Goal: Task Accomplishment & Management: Use online tool/utility

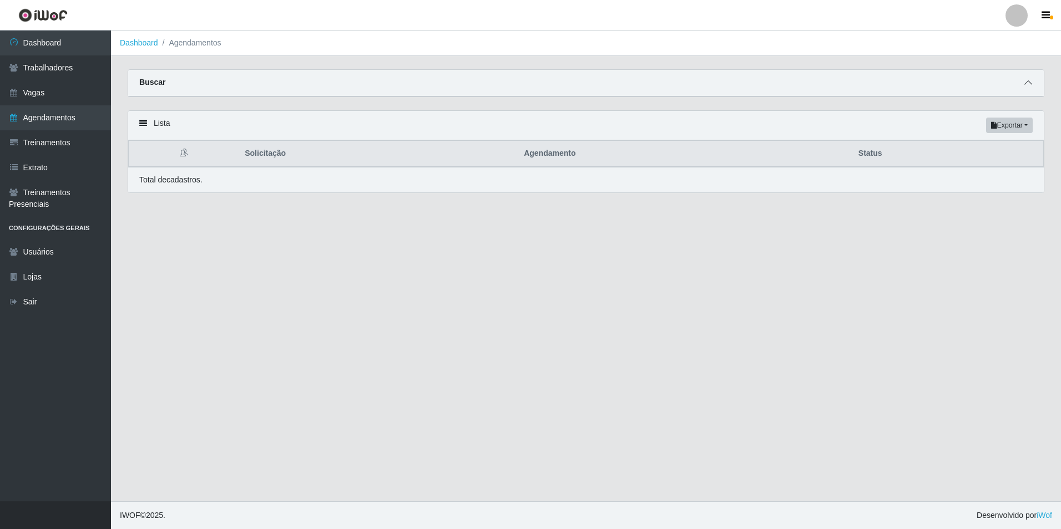
click at [1028, 83] on icon at bounding box center [1028, 83] width 8 height 8
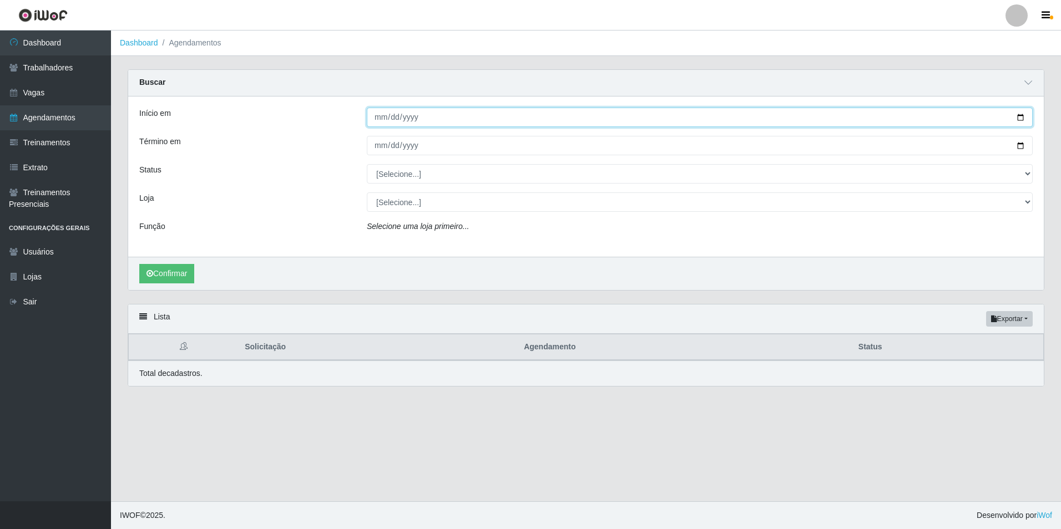
click at [371, 113] on input "Início em" at bounding box center [700, 117] width 666 height 19
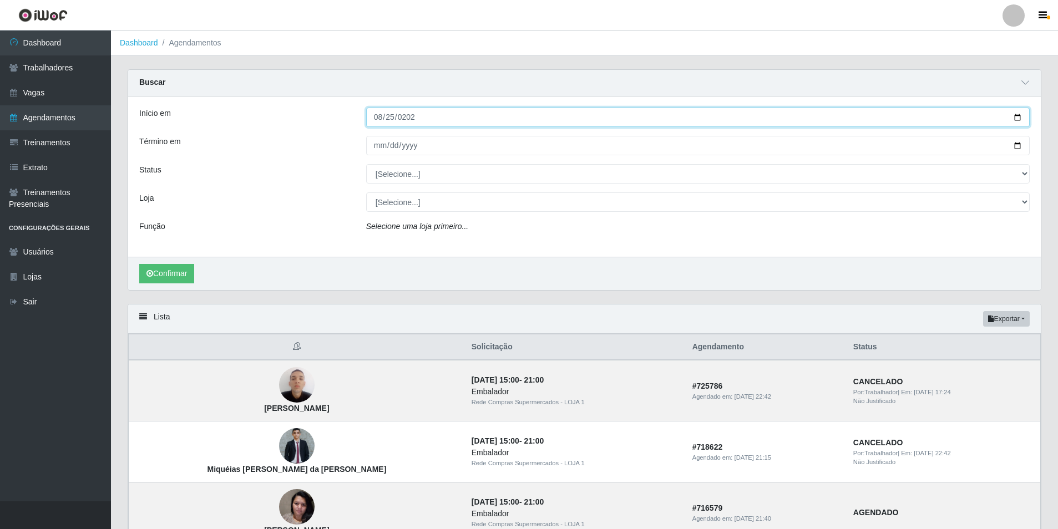
type input "[DATE]"
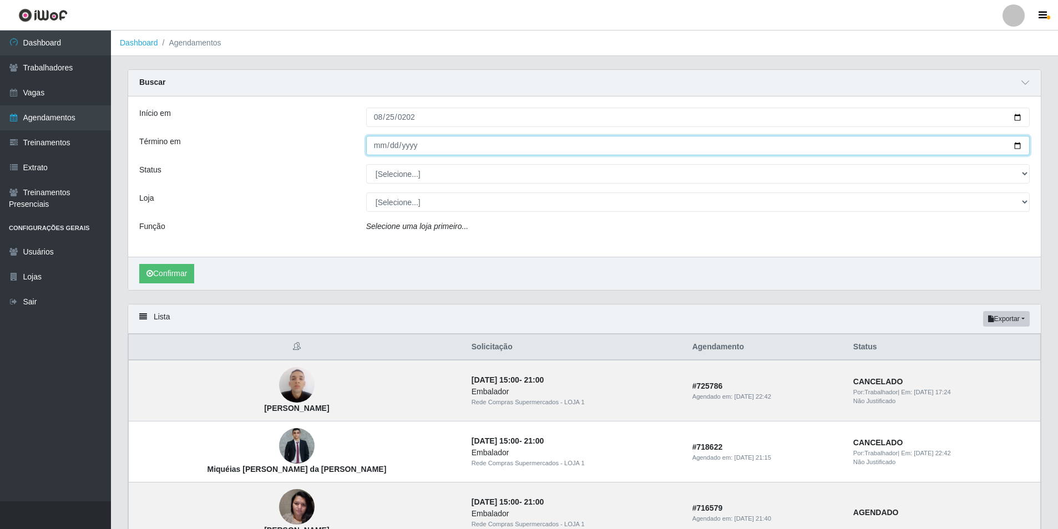
click at [379, 142] on input "Término em" at bounding box center [698, 145] width 664 height 19
type input "[DATE]"
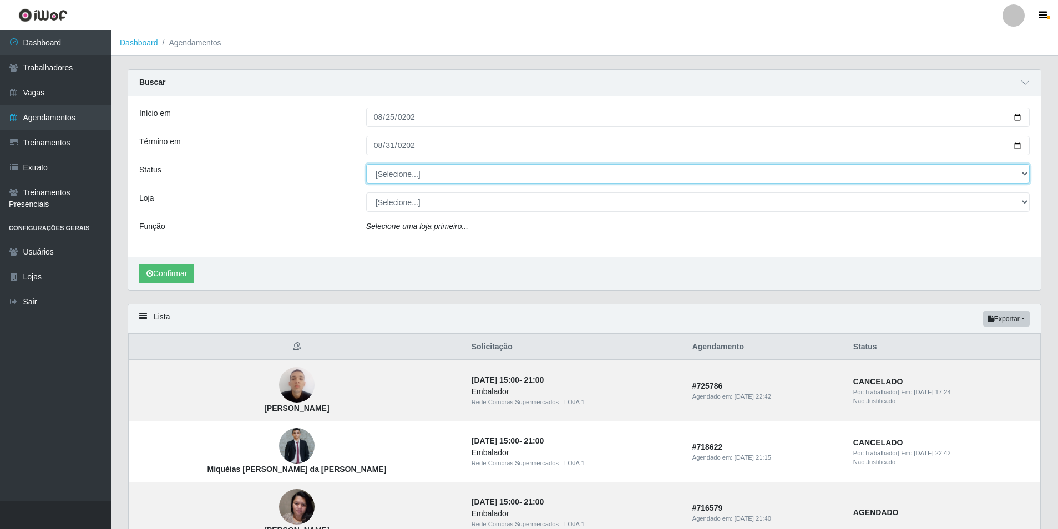
click at [416, 169] on select "[Selecione...] AGENDADO AGUARDANDO LIBERAR EM ANDAMENTO EM REVISÃO FINALIZADO C…" at bounding box center [698, 173] width 664 height 19
select select "FINALIZADO"
click at [366, 165] on select "[Selecione...] AGENDADO AGUARDANDO LIBERAR EM ANDAMENTO EM REVISÃO FINALIZADO C…" at bounding box center [698, 173] width 664 height 19
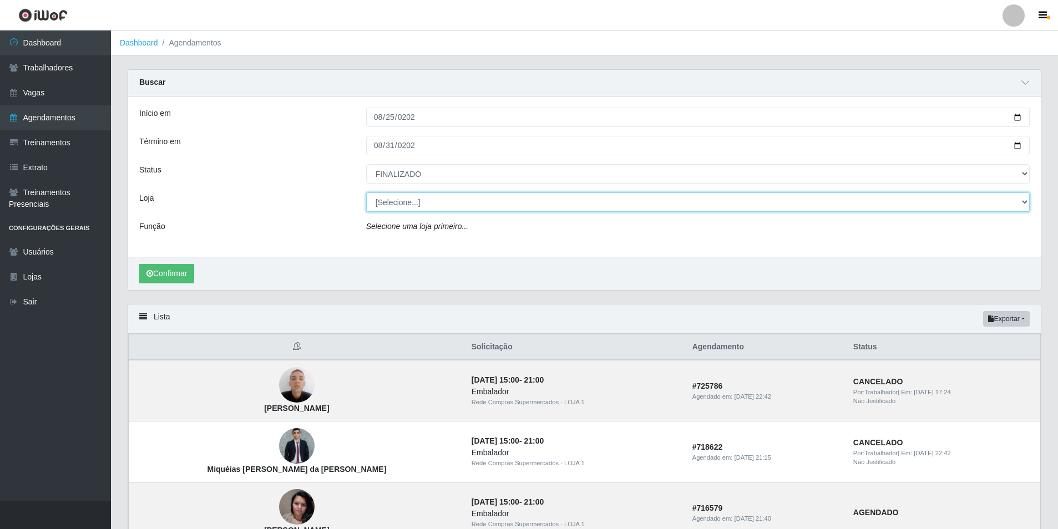
click at [413, 208] on select "[Selecione...] Rede Compras Supermercados - LOJA 1 Rede Compras Supermercados -…" at bounding box center [698, 202] width 664 height 19
click at [366, 193] on select "[Selecione...] Rede Compras Supermercados - LOJA 1 Rede Compras Supermercados -…" at bounding box center [698, 202] width 664 height 19
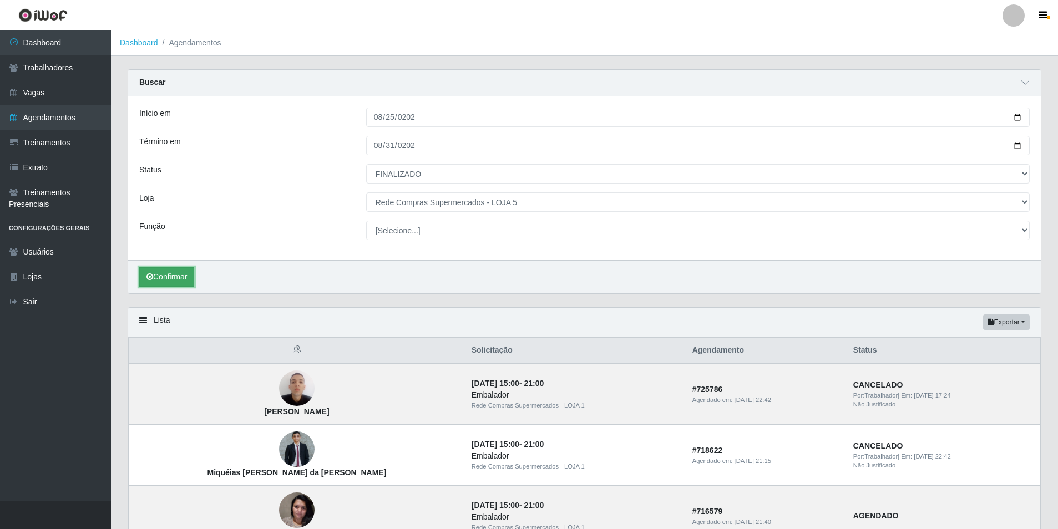
click at [176, 273] on button "Confirmar" at bounding box center [166, 276] width 55 height 19
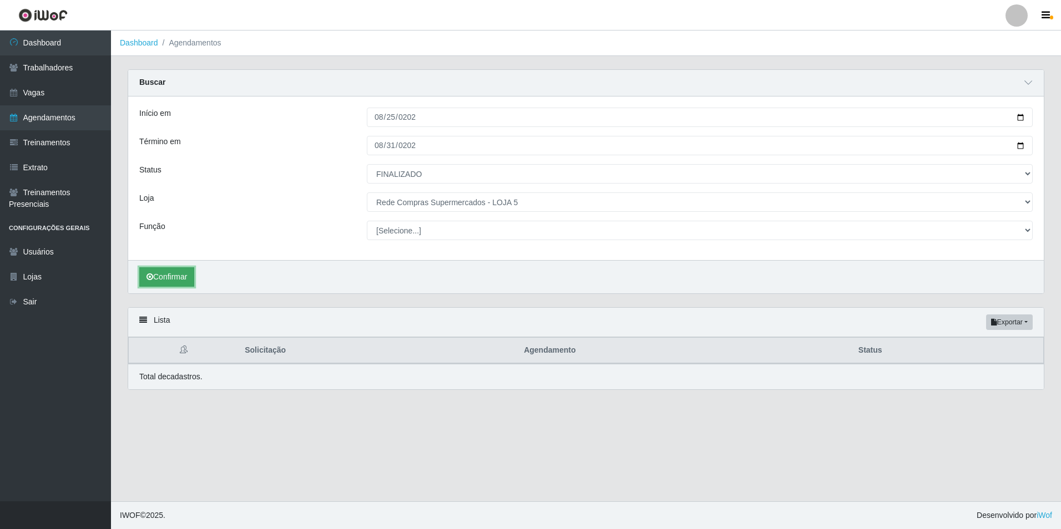
click at [169, 271] on button "Confirmar" at bounding box center [166, 276] width 55 height 19
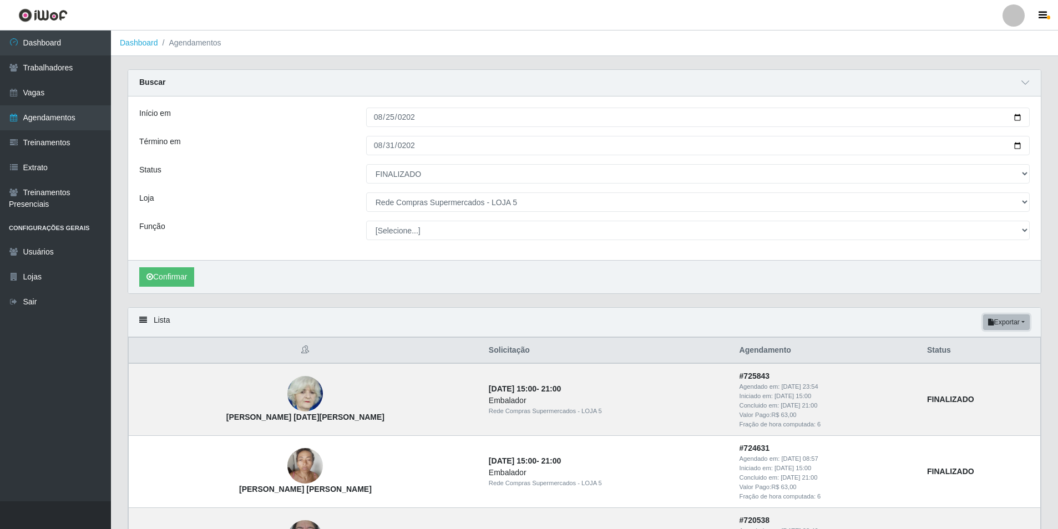
click at [1021, 317] on button "Exportar" at bounding box center [1006, 323] width 47 height 16
click at [968, 361] on button "Excel" at bounding box center [987, 366] width 88 height 23
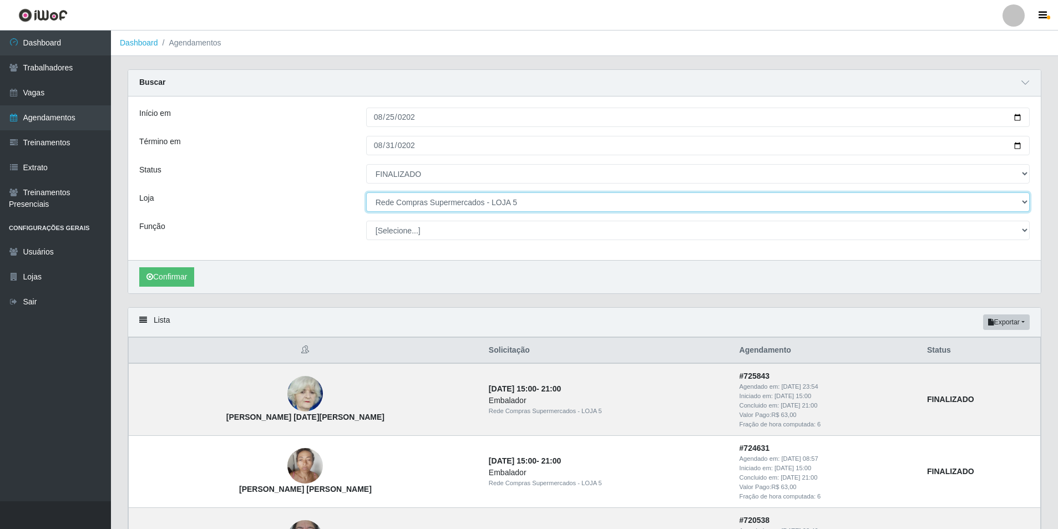
click at [551, 206] on select "[Selecione...] Rede Compras Supermercados - LOJA 1 Rede Compras Supermercados -…" at bounding box center [698, 202] width 664 height 19
select select "398"
click at [366, 193] on select "[Selecione...] Rede Compras Supermercados - LOJA 1 Rede Compras Supermercados -…" at bounding box center [698, 202] width 664 height 19
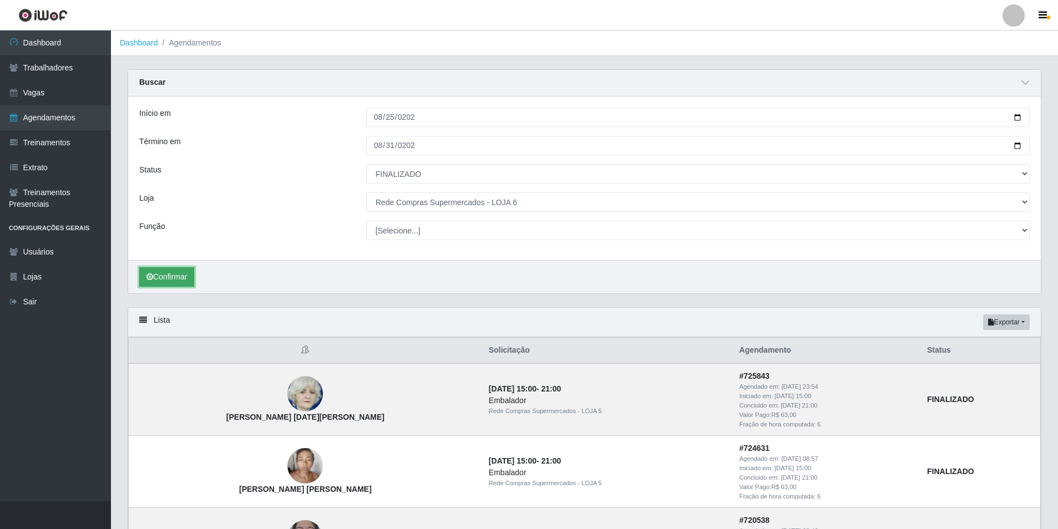
click at [181, 284] on button "Confirmar" at bounding box center [166, 276] width 55 height 19
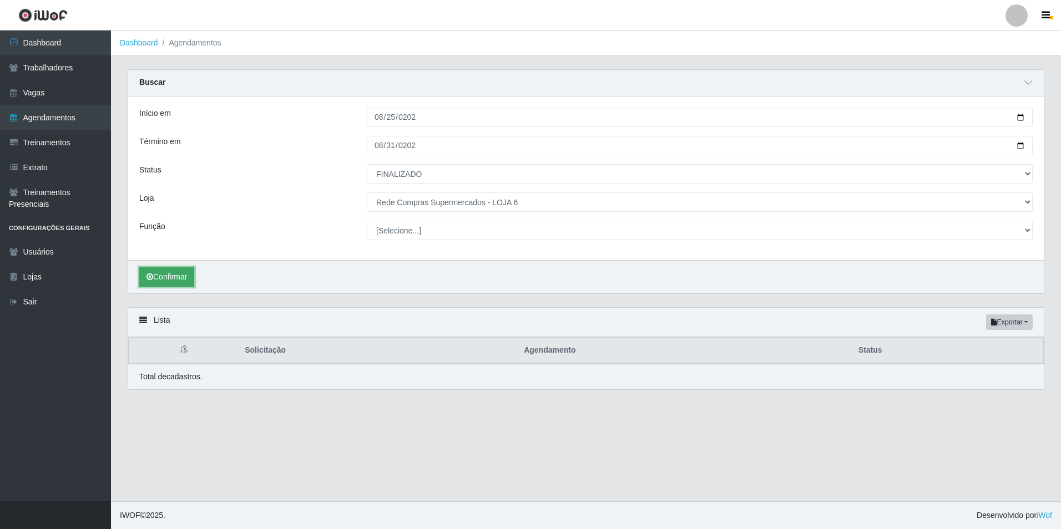
click at [175, 277] on button "Confirmar" at bounding box center [166, 276] width 55 height 19
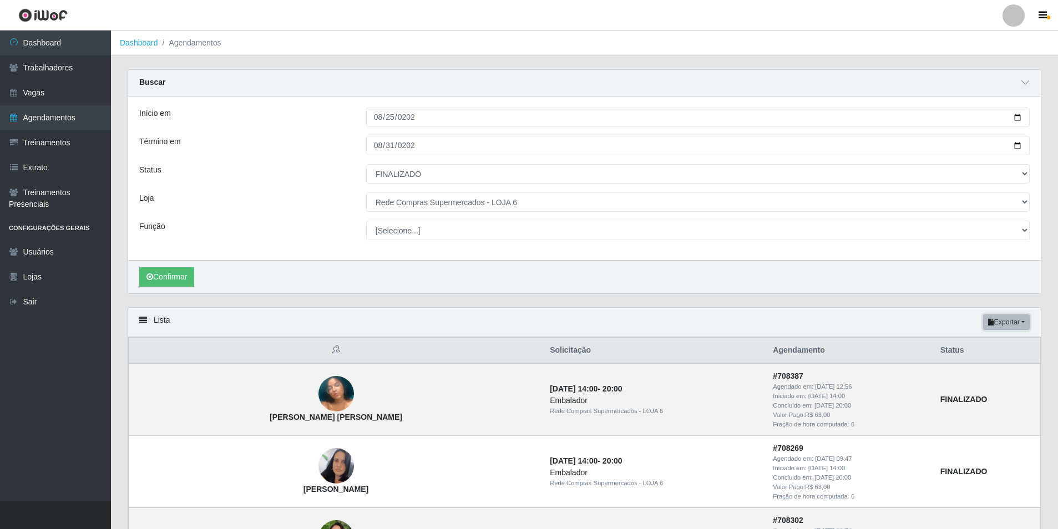
click at [1004, 319] on button "Exportar" at bounding box center [1006, 323] width 47 height 16
click at [986, 363] on button "Excel" at bounding box center [987, 366] width 88 height 23
